Goal: Task Accomplishment & Management: Manage account settings

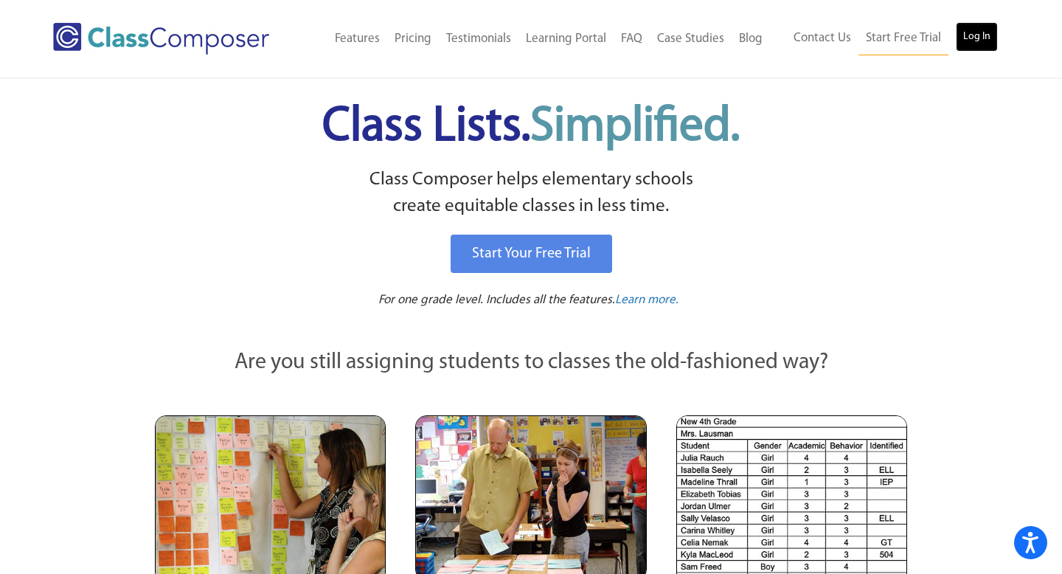
click at [982, 37] on link "Log In" at bounding box center [977, 36] width 42 height 29
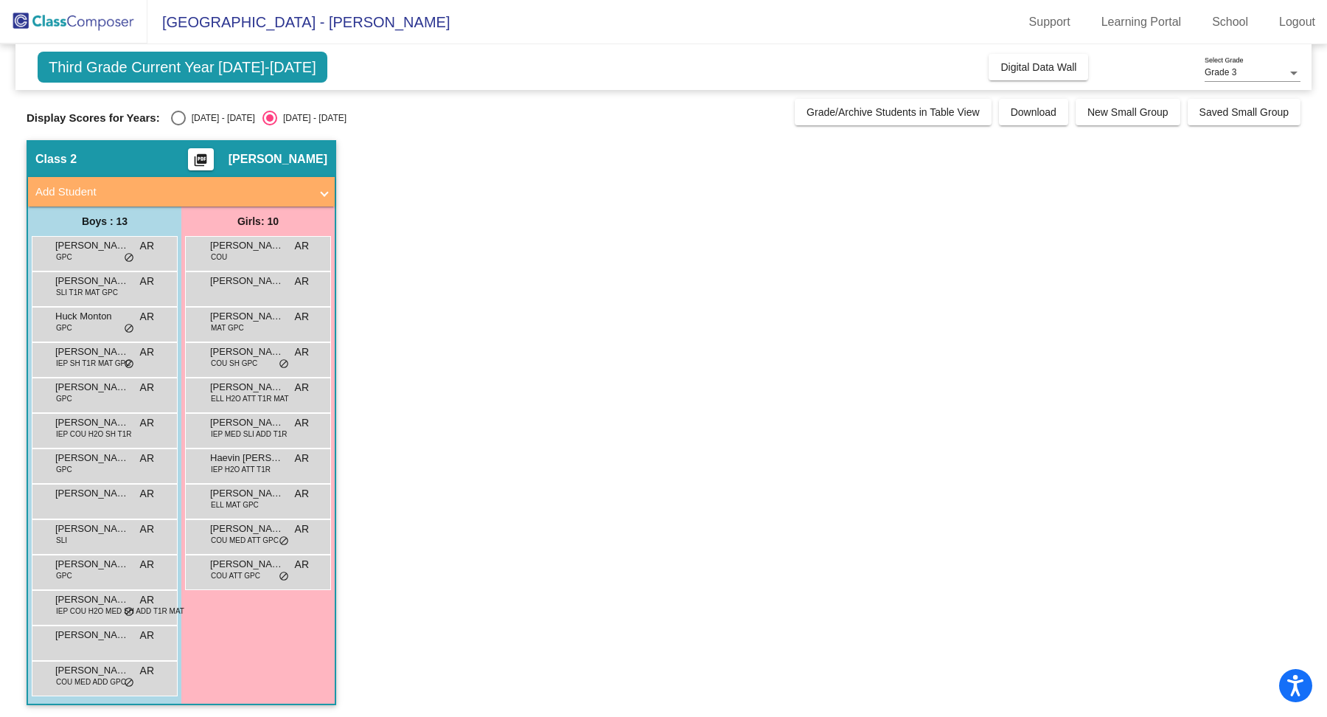
click at [201, 126] on div "Third Grade Current Year 2025-2026 Add, Move, or Retain Students Off On Incomin…" at bounding box center [664, 381] width 1274 height 675
click at [195, 114] on div "2024 - 2025" at bounding box center [220, 117] width 69 height 13
click at [178, 125] on input "2024 - 2025" at bounding box center [178, 125] width 1 height 1
radio input "true"
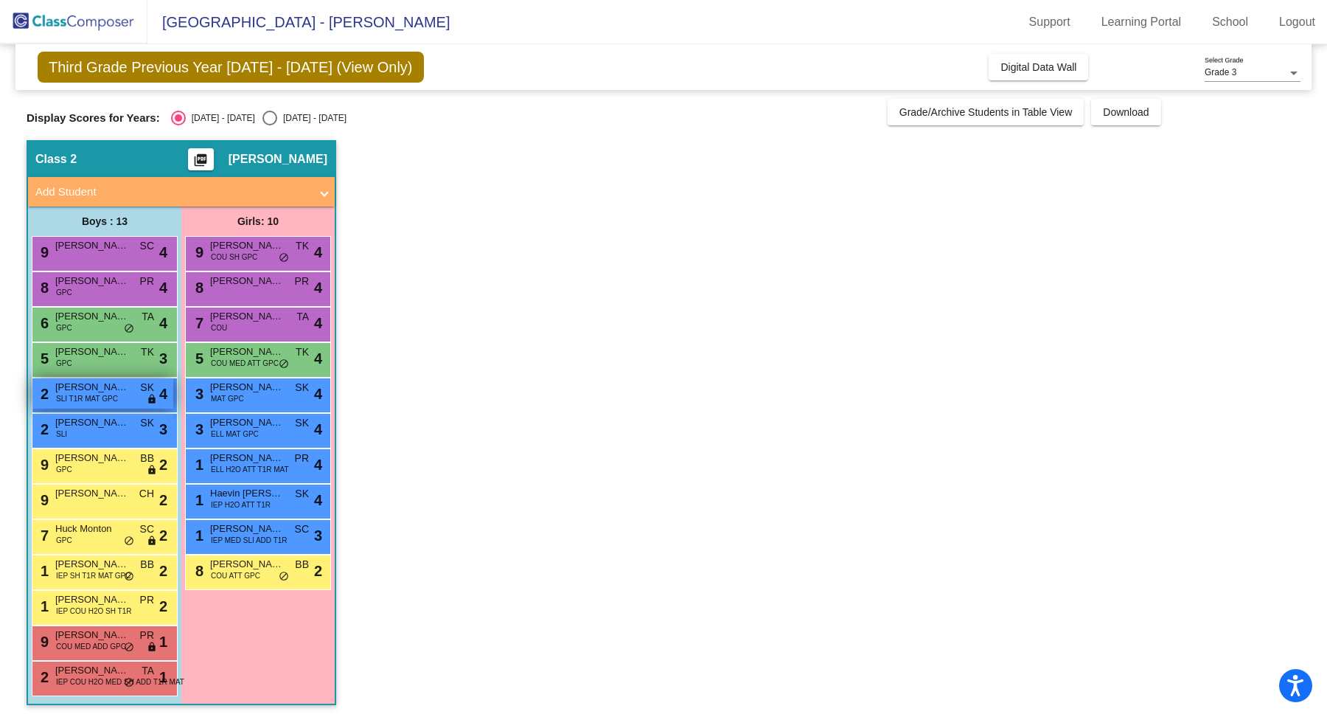
click at [105, 393] on span "SLI T1R MAT GPC" at bounding box center [87, 398] width 62 height 11
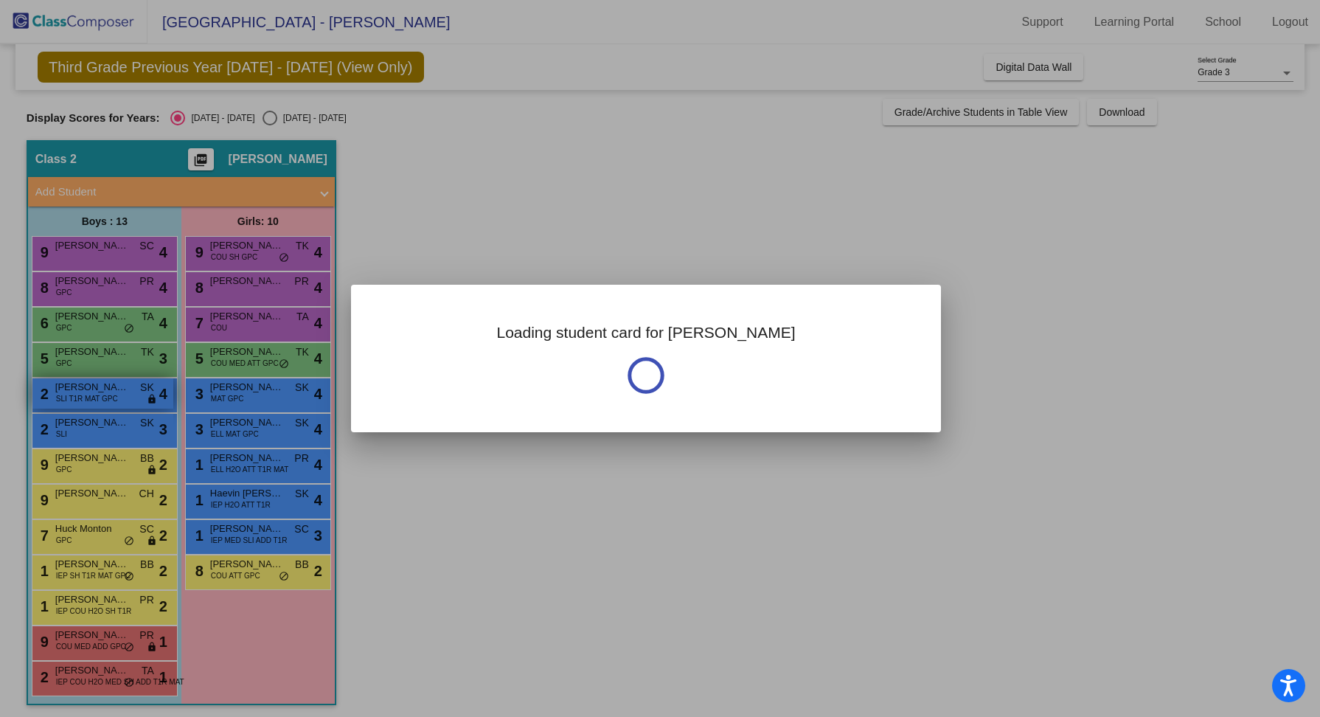
click at [105, 392] on div at bounding box center [660, 358] width 1320 height 717
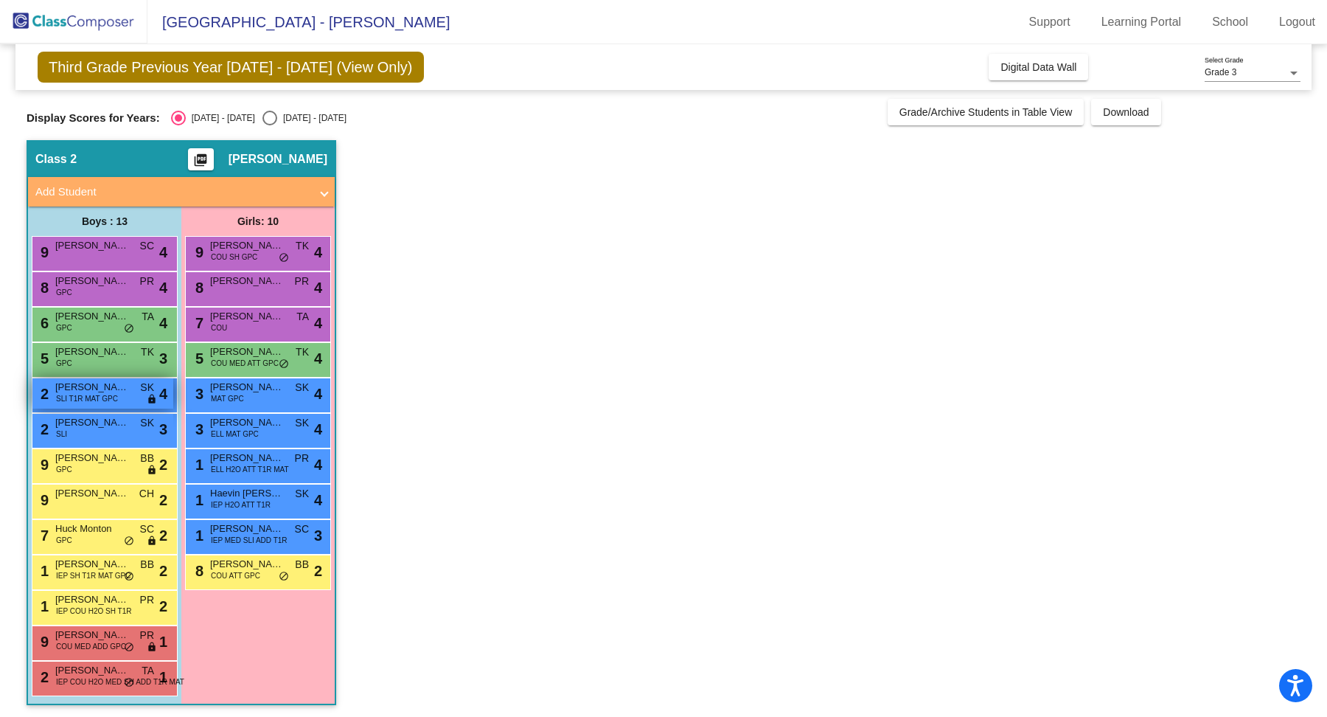
click at [133, 392] on div "2 Grant Hayne SLI T1R MAT GPC SK lock do_not_disturb_alt 4" at bounding box center [102, 393] width 141 height 30
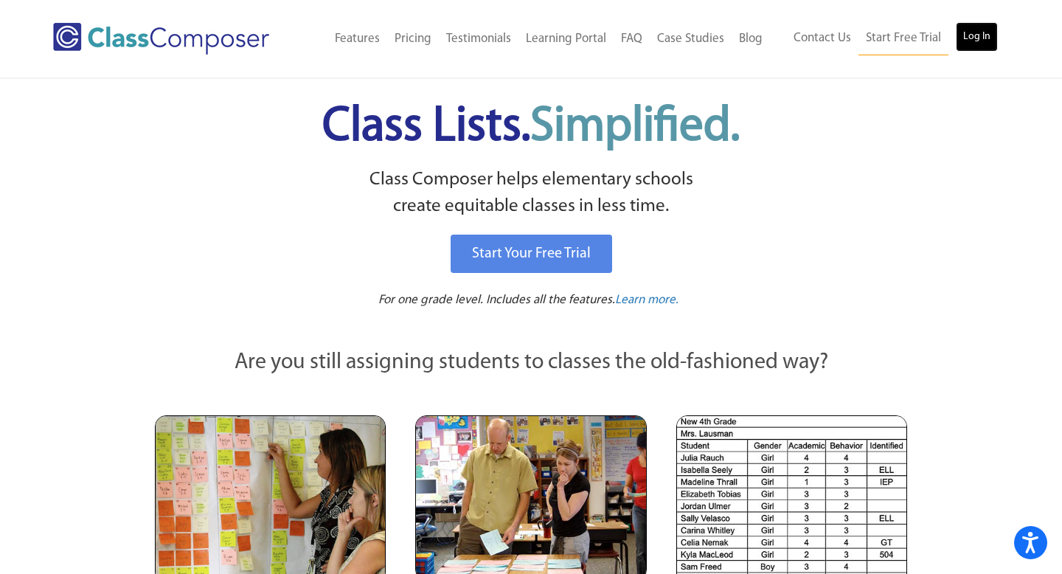
click at [971, 28] on link "Log In" at bounding box center [977, 36] width 42 height 29
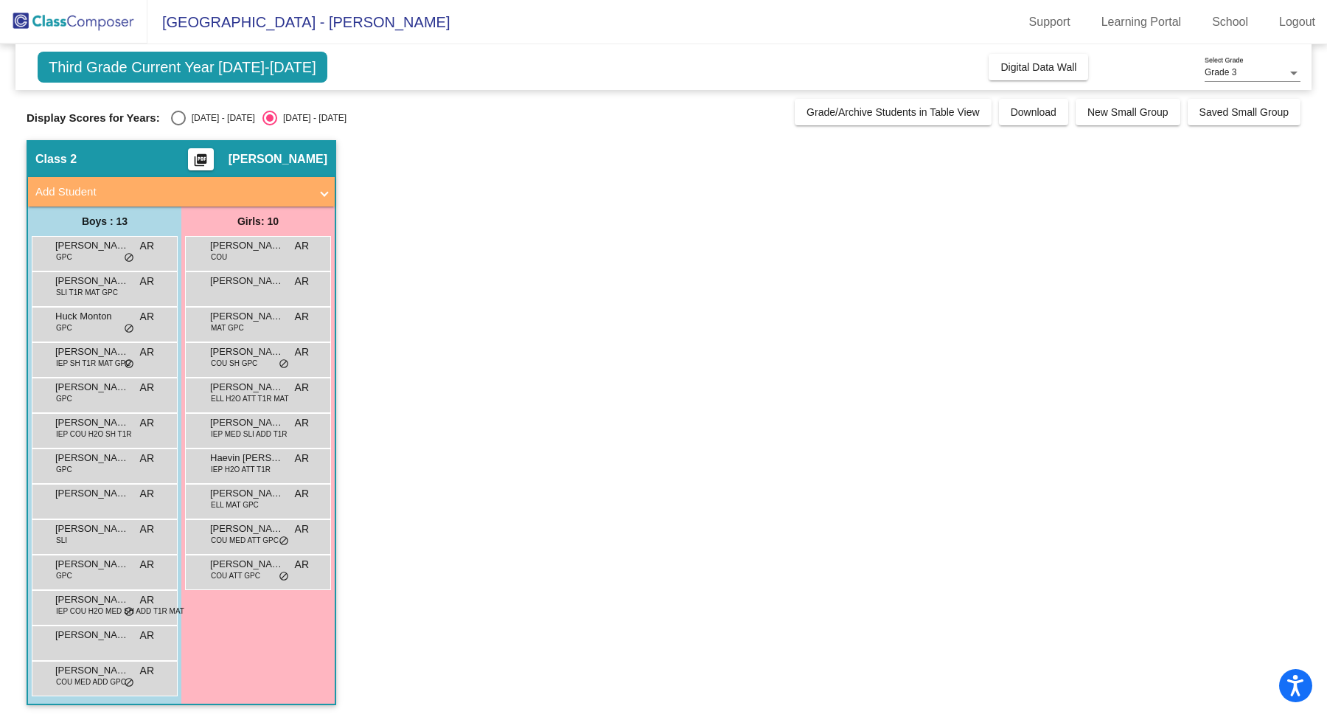
click at [165, 115] on div "Display Scores for Years: [DATE] - [DATE] [DATE] - [DATE]" at bounding box center [407, 118] width 761 height 15
click at [171, 116] on div "Select an option" at bounding box center [178, 118] width 15 height 15
click at [178, 125] on input "[DATE] - [DATE]" at bounding box center [178, 125] width 1 height 1
radio input "true"
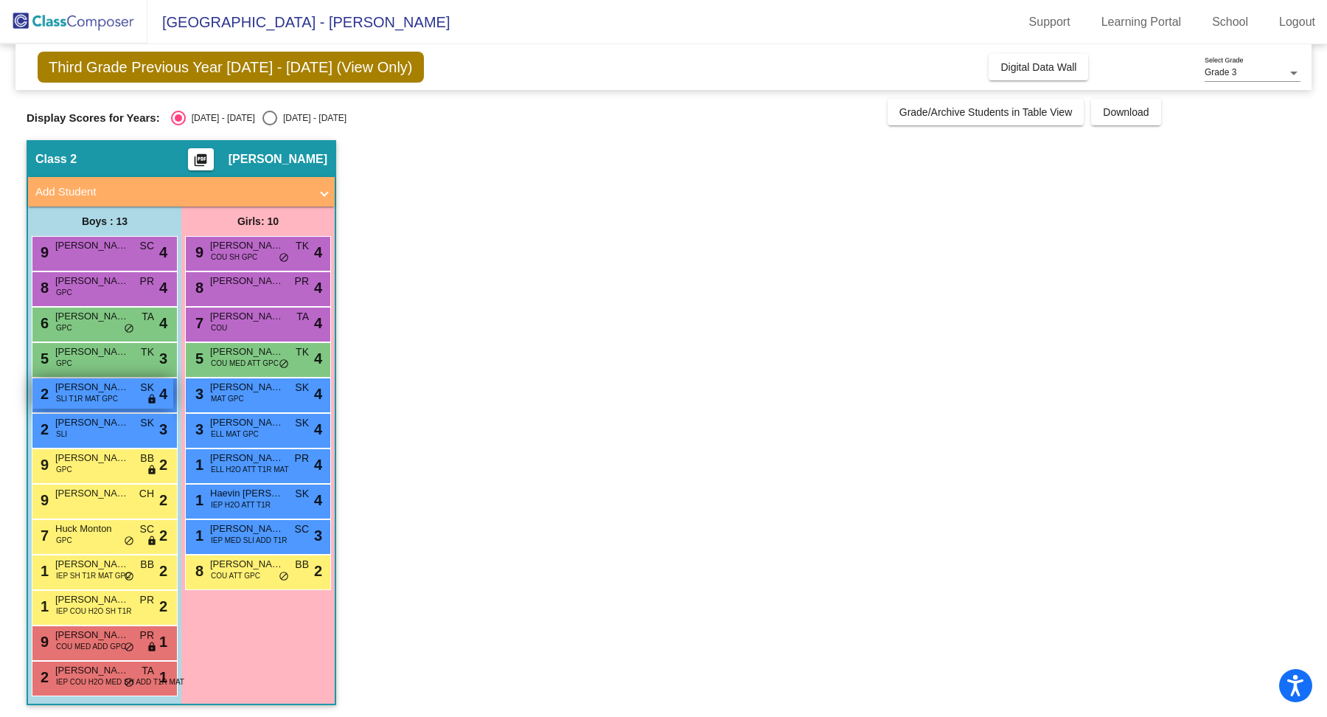
click at [113, 400] on span "SLI T1R MAT GPC" at bounding box center [87, 398] width 62 height 11
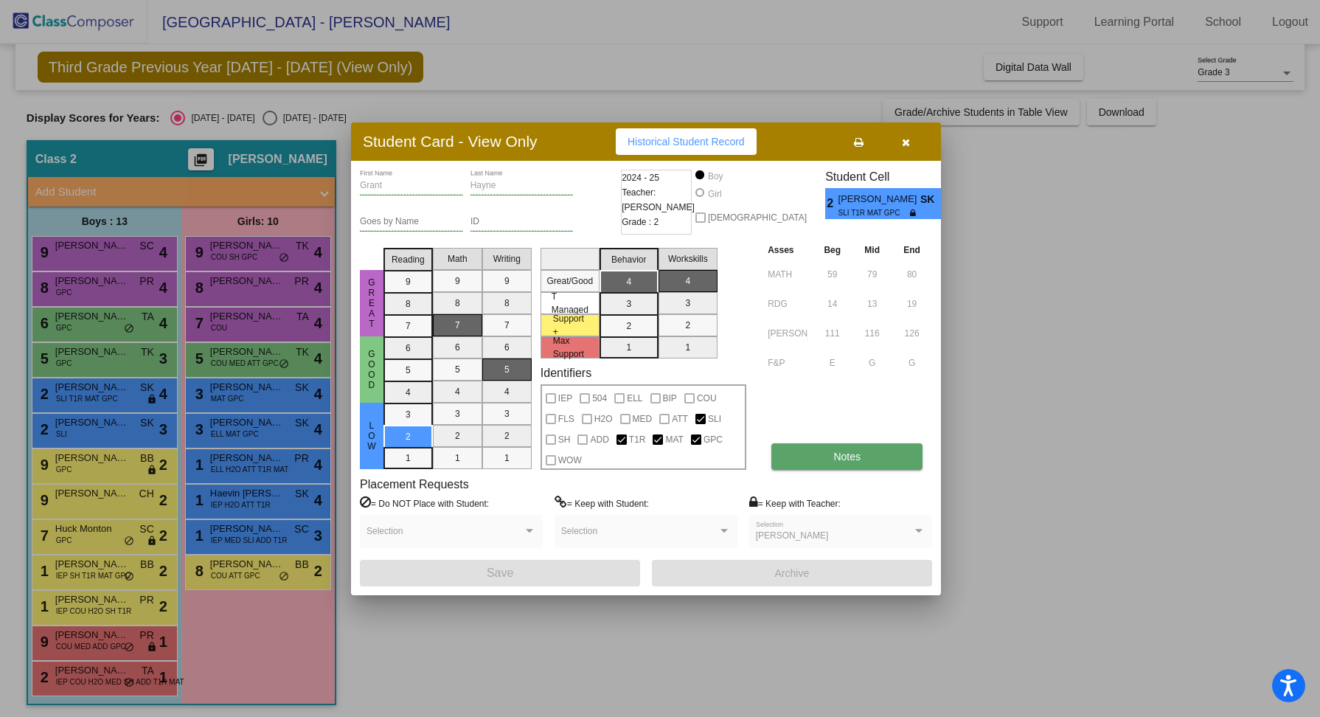
click at [817, 453] on button "Notes" at bounding box center [846, 456] width 151 height 27
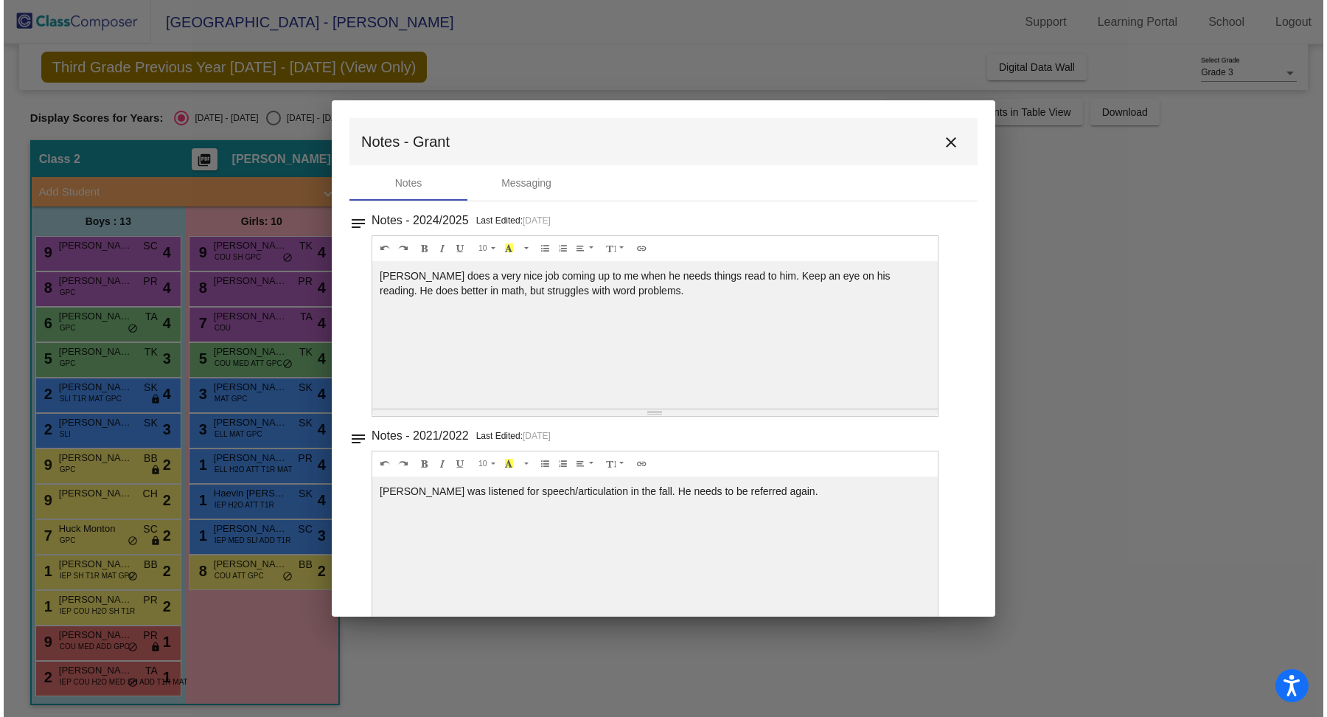
scroll to position [30, 0]
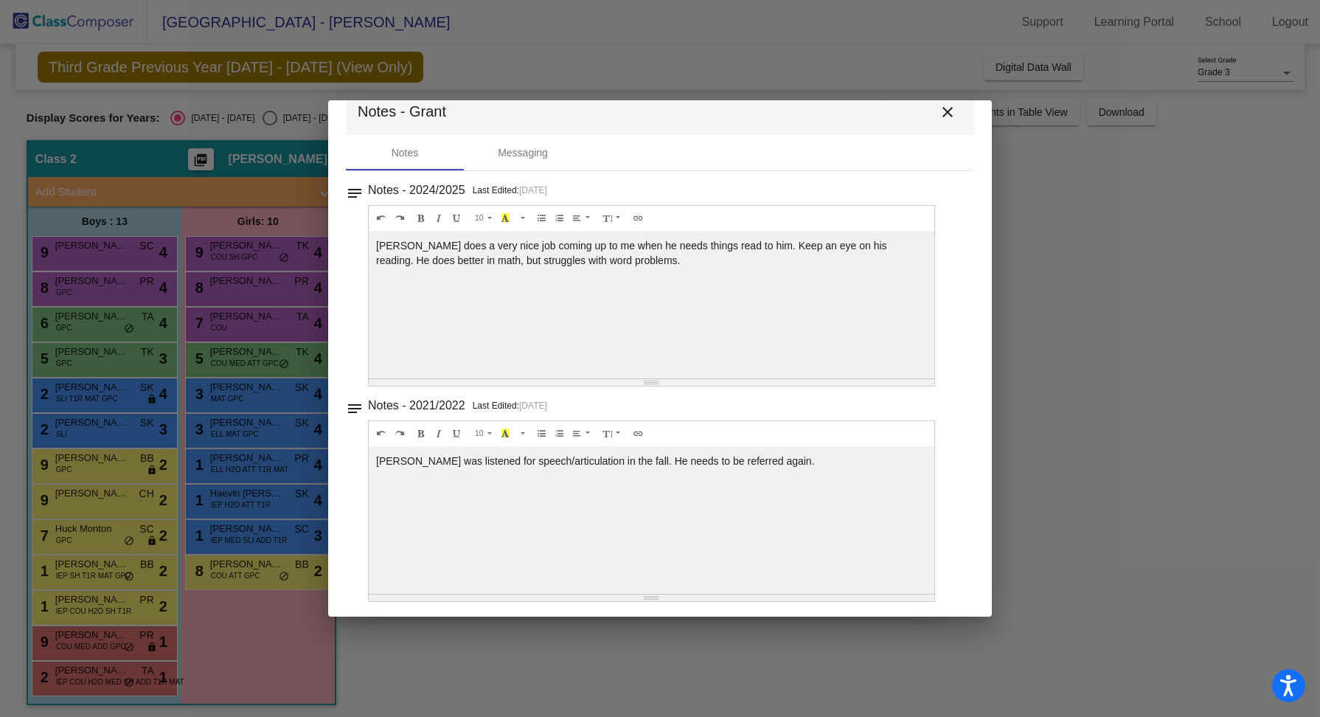
click at [942, 112] on mat-icon "close" at bounding box center [948, 112] width 18 height 18
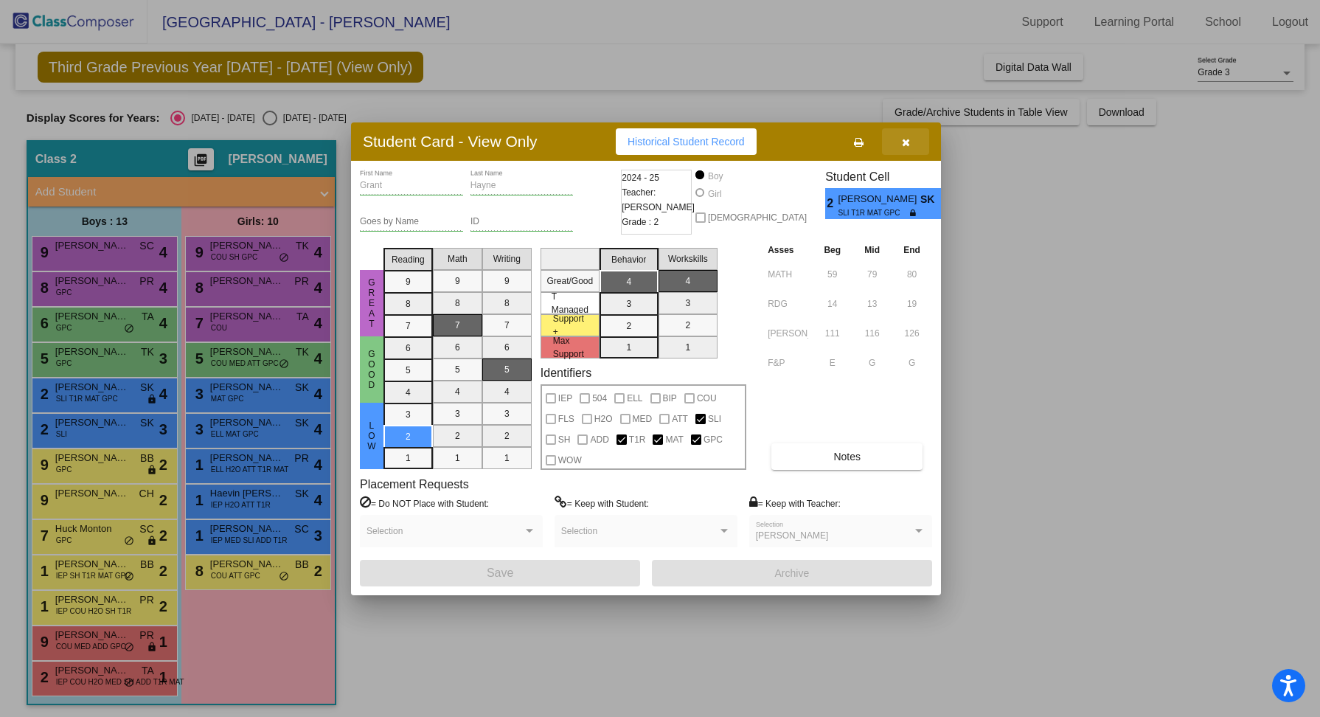
click at [906, 148] on button "button" at bounding box center [905, 141] width 47 height 27
